Goal: Find specific page/section: Locate a particular part of the current website

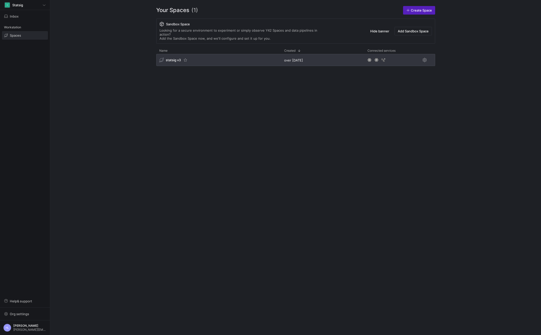
click at [192, 55] on div "statsig v3" at bounding box center [218, 60] width 125 height 12
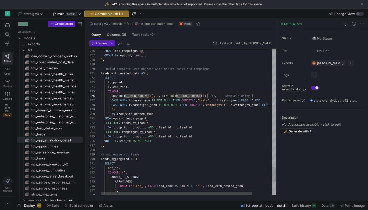
click at [149, 91] on div "CONCAT (" at bounding box center [200, 91] width 198 height 5
